Goal: Register for event/course

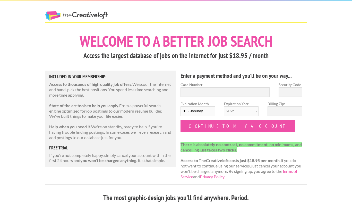
click at [214, 87] on label "Card Number" at bounding box center [225, 84] width 89 height 5
click at [214, 87] on input "Card Number" at bounding box center [225, 92] width 89 height 10
click at [213, 91] on input "Card Number" at bounding box center [225, 92] width 89 height 10
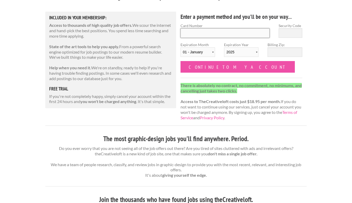
scroll to position [103, 0]
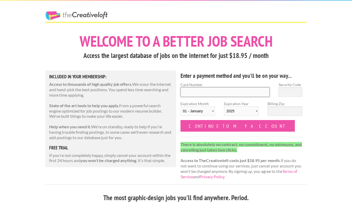
click at [218, 90] on input "Card Number" at bounding box center [225, 92] width 89 height 10
